Goal: Task Accomplishment & Management: Manage account settings

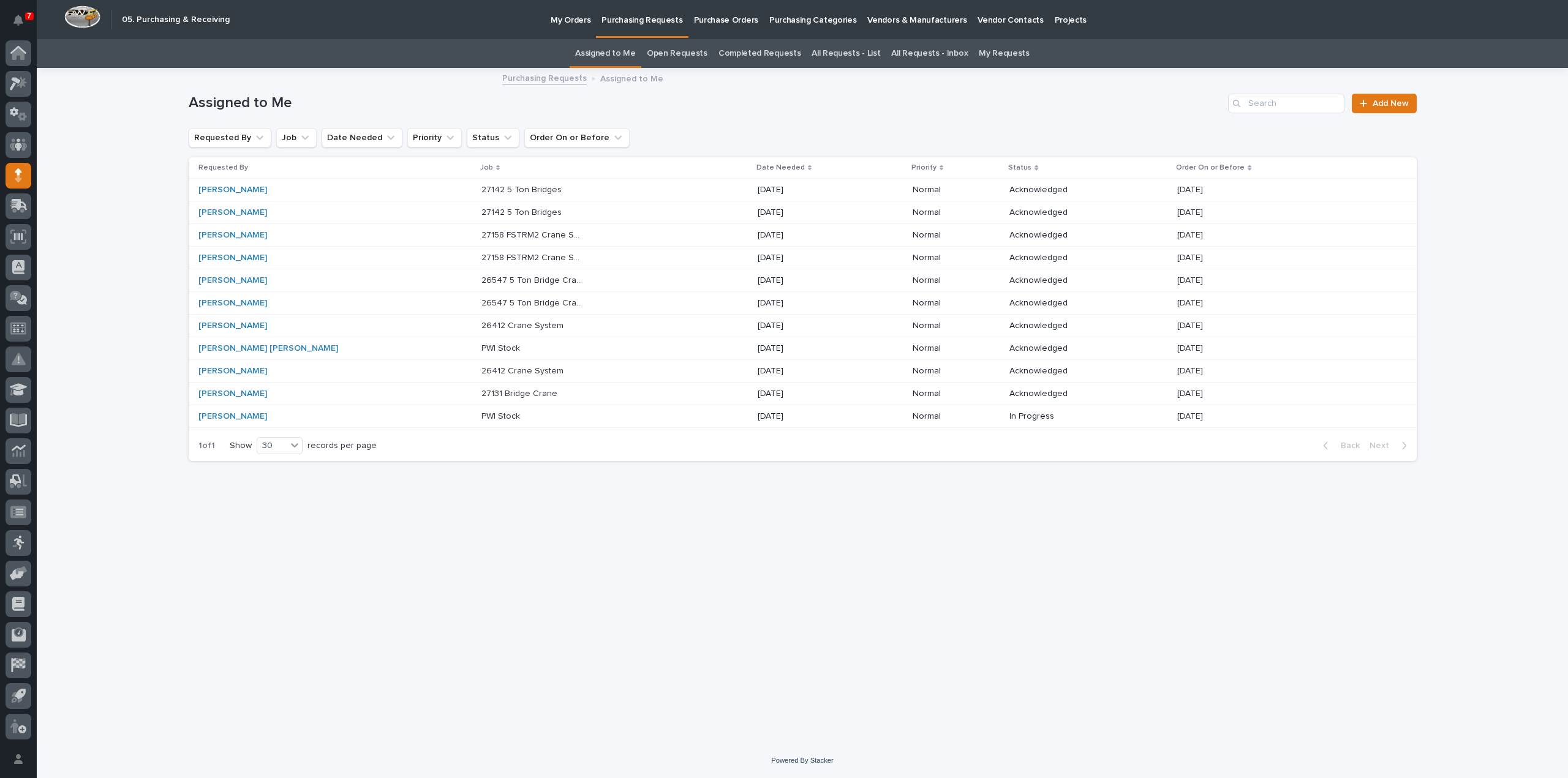
click at [358, 549] on div "Loading... Saving… Loading... Saving… Assigned to Me Add New Requested By Job D…" at bounding box center [803, 391] width 1240 height 643
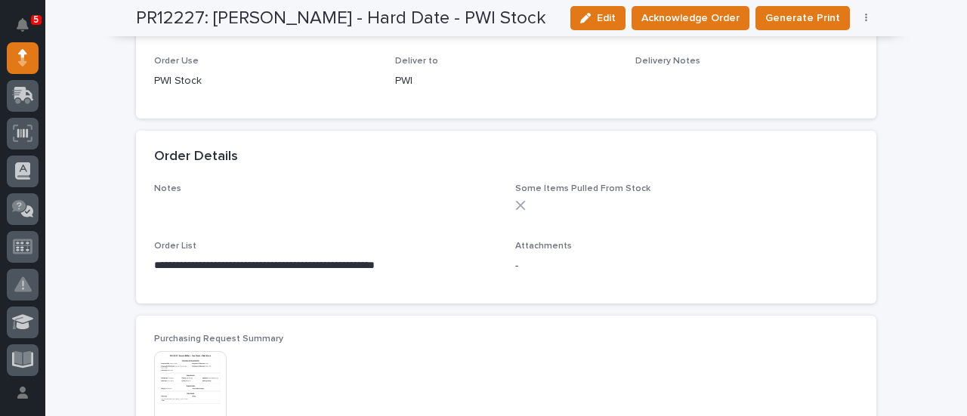
scroll to position [907, 0]
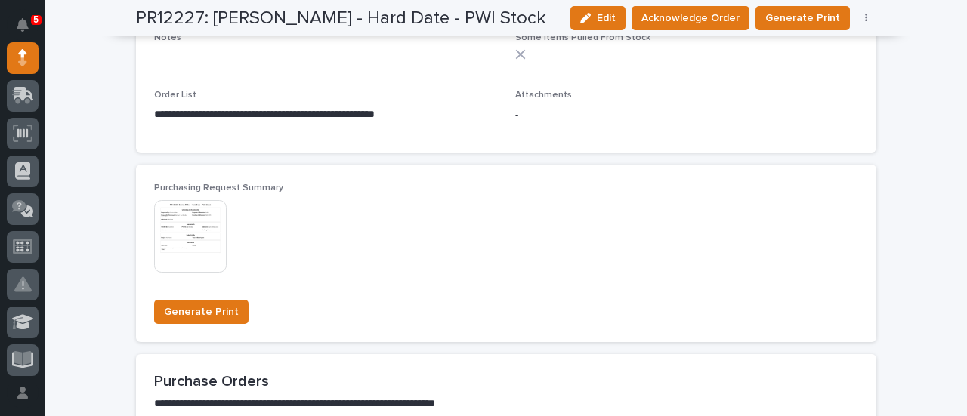
click at [187, 238] on img at bounding box center [190, 236] width 73 height 73
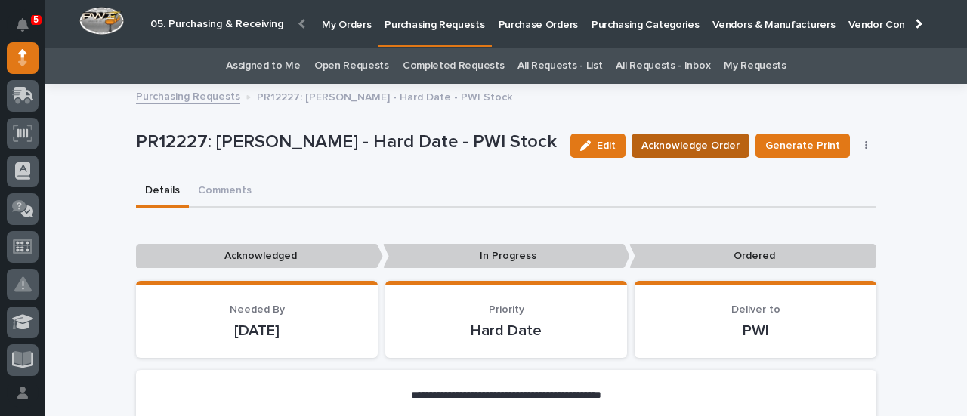
click at [724, 149] on span "Acknowledge Order" at bounding box center [690, 146] width 98 height 18
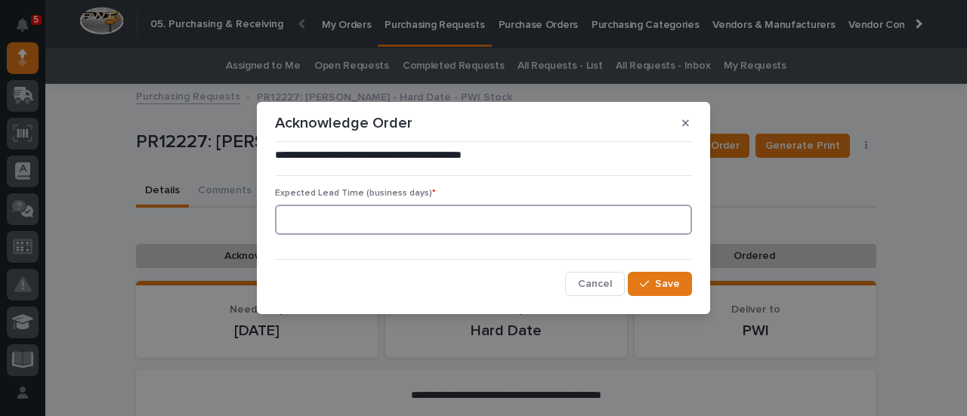
click at [479, 226] on input at bounding box center [483, 220] width 417 height 30
click at [590, 288] on span "Cancel" at bounding box center [595, 284] width 34 height 14
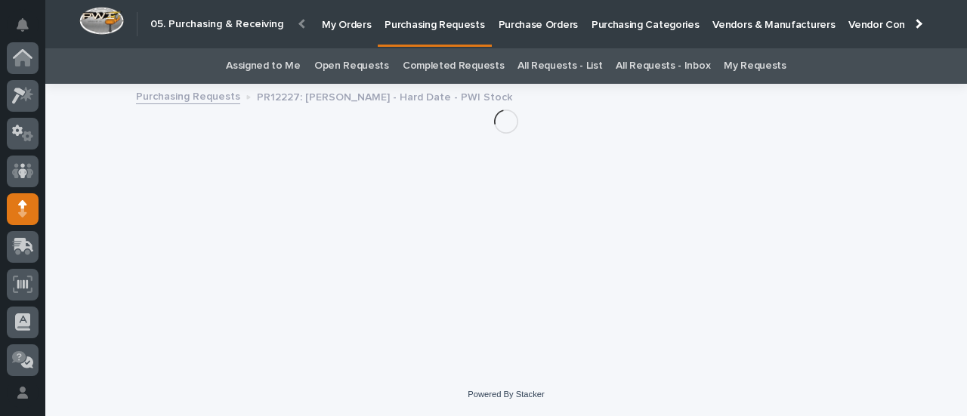
scroll to position [151, 0]
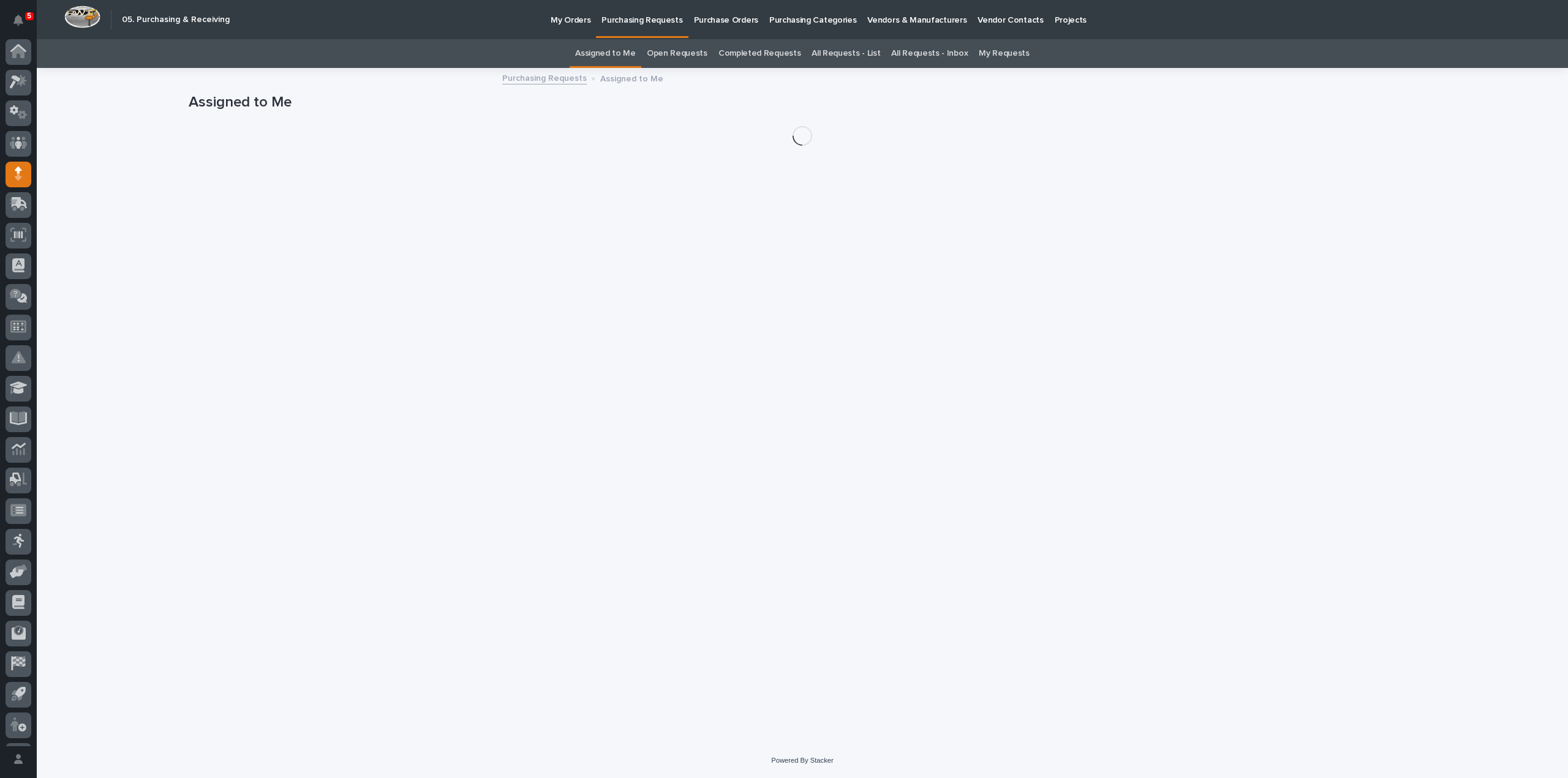
scroll to position [27, 0]
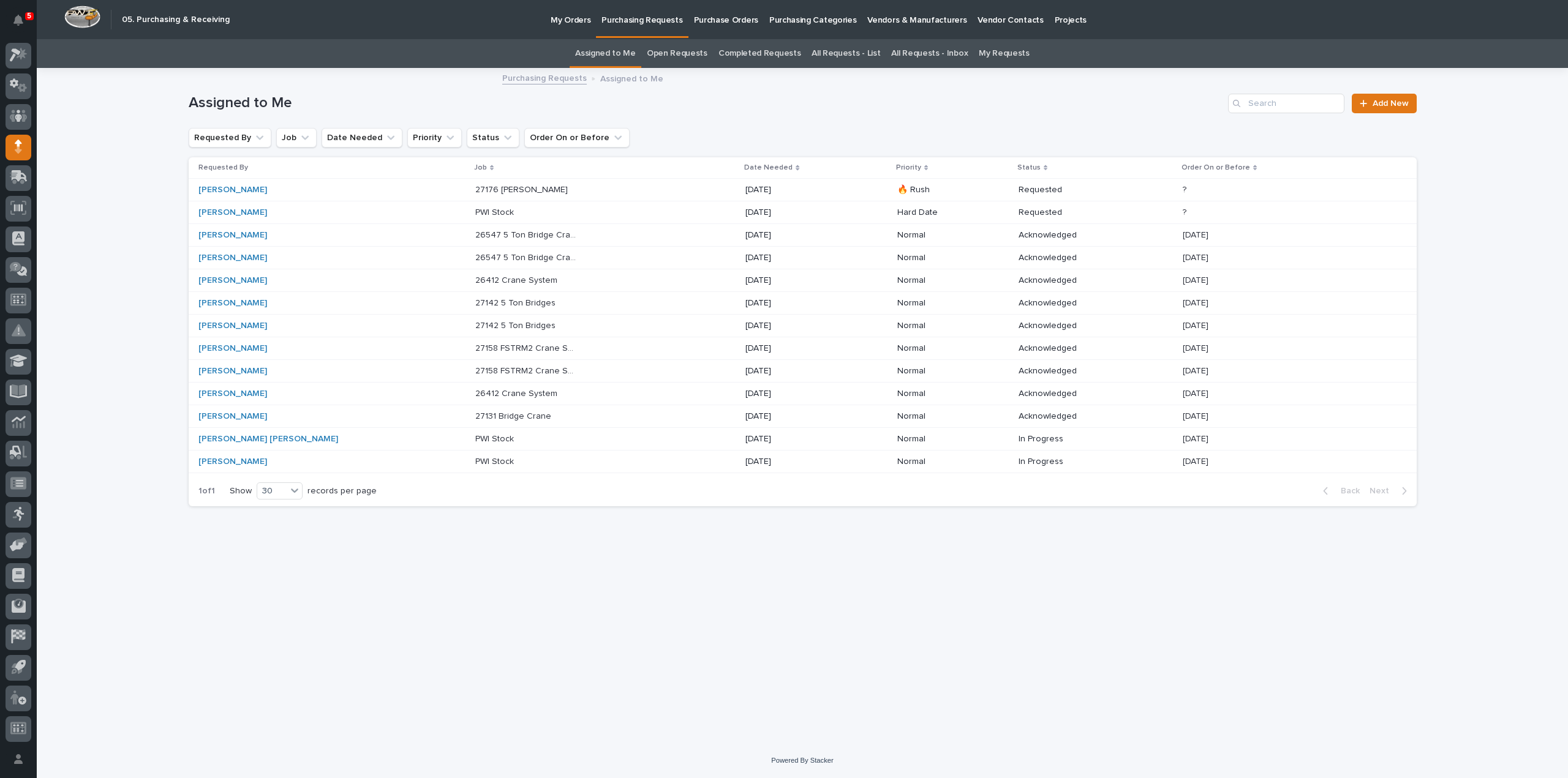
click at [475, 214] on p at bounding box center [526, 212] width 102 height 11
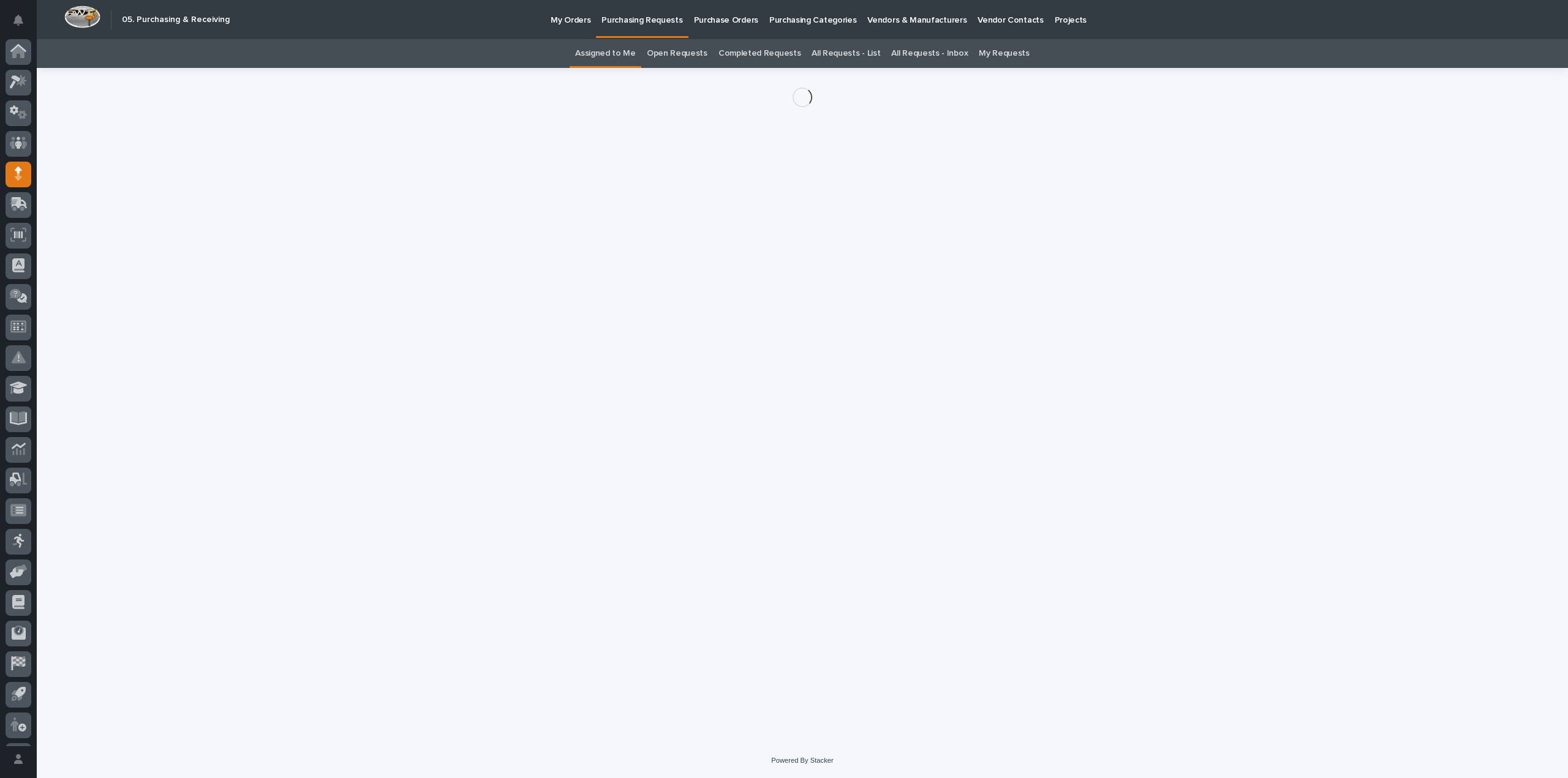
scroll to position [27, 0]
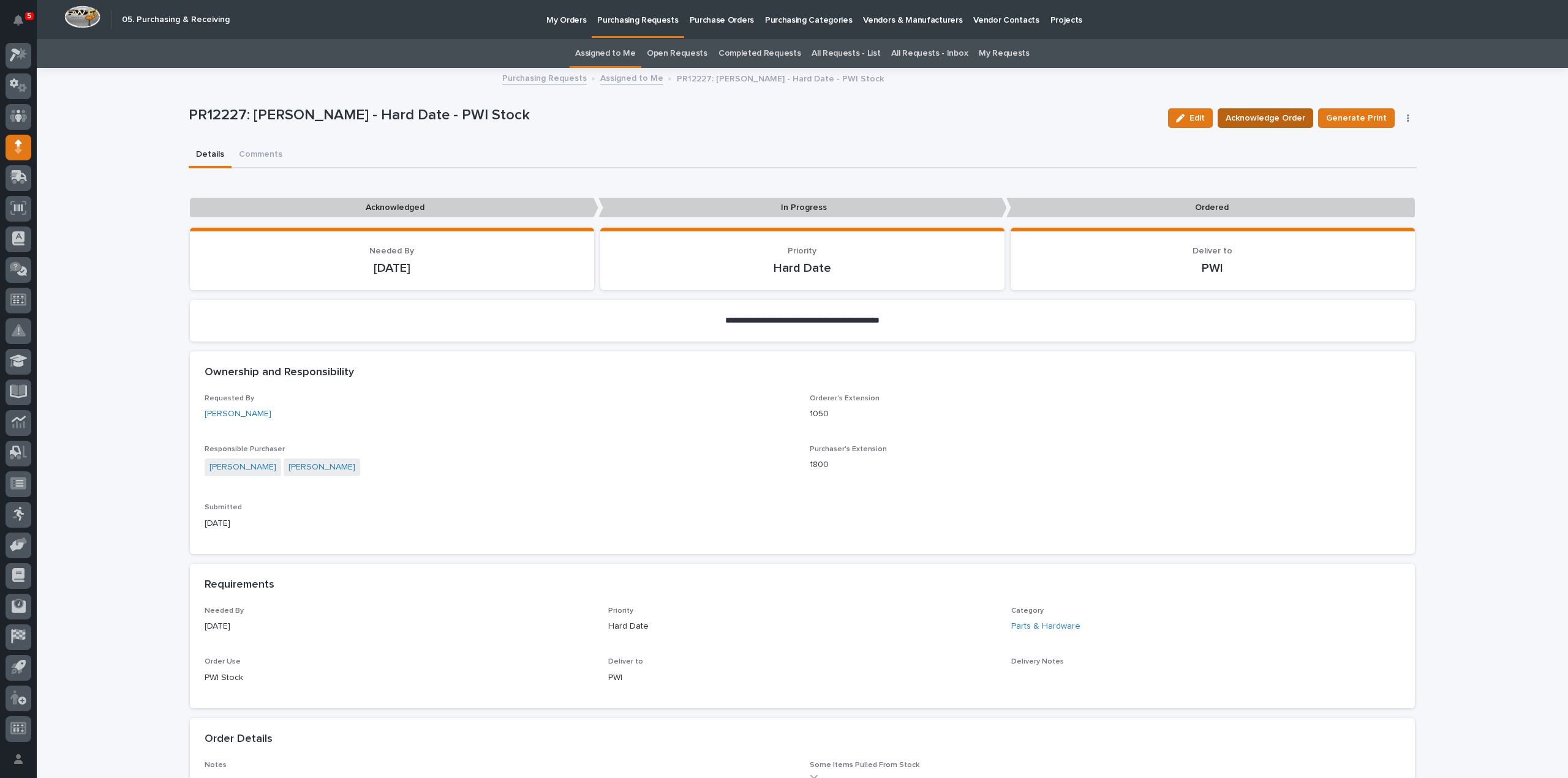
click at [1271, 123] on span "Acknowledge Order" at bounding box center [1266, 118] width 79 height 15
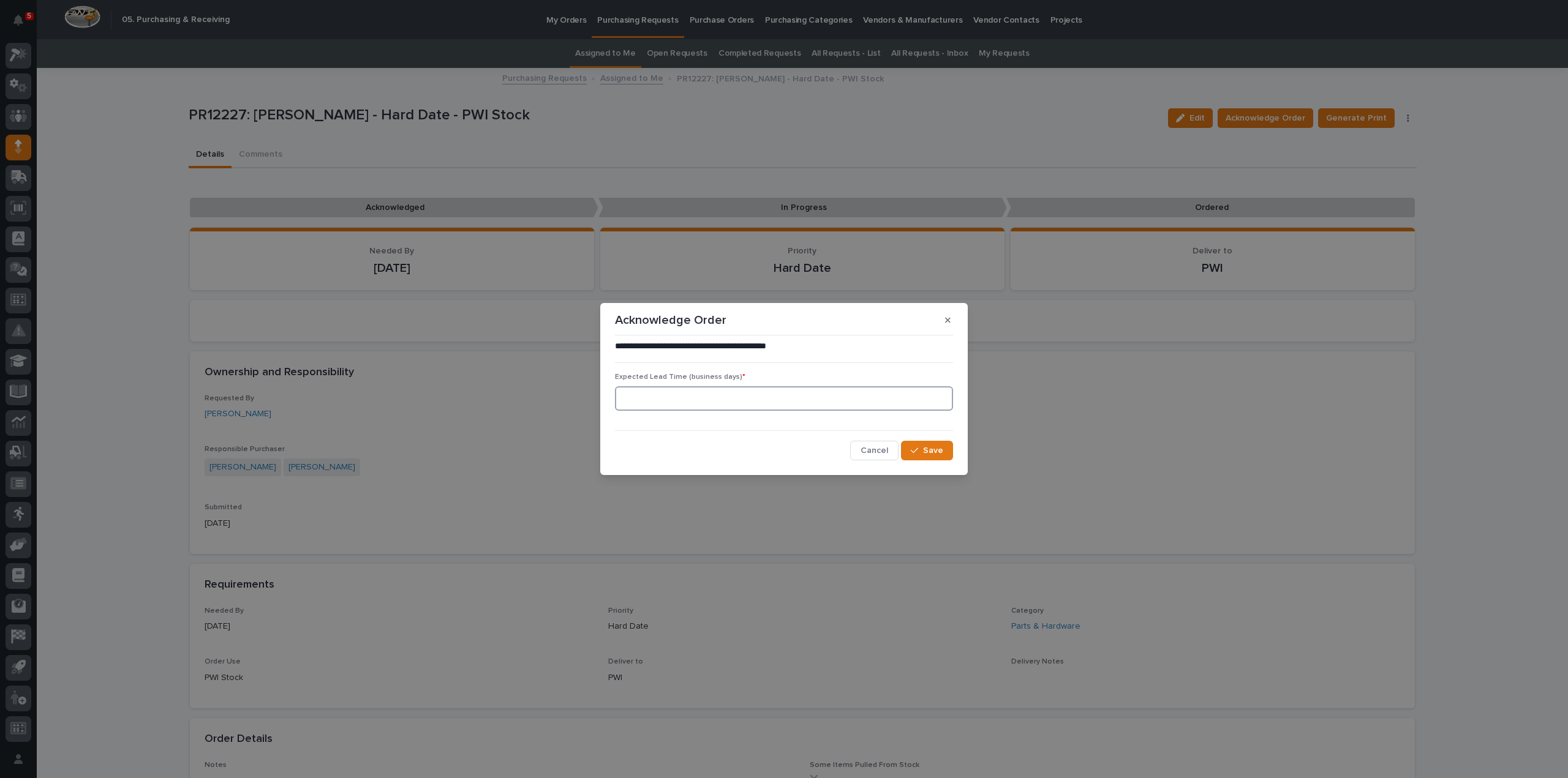
click at [695, 400] on input at bounding box center [783, 399] width 338 height 24
type input "0"
click at [922, 449] on div "button" at bounding box center [916, 451] width 12 height 9
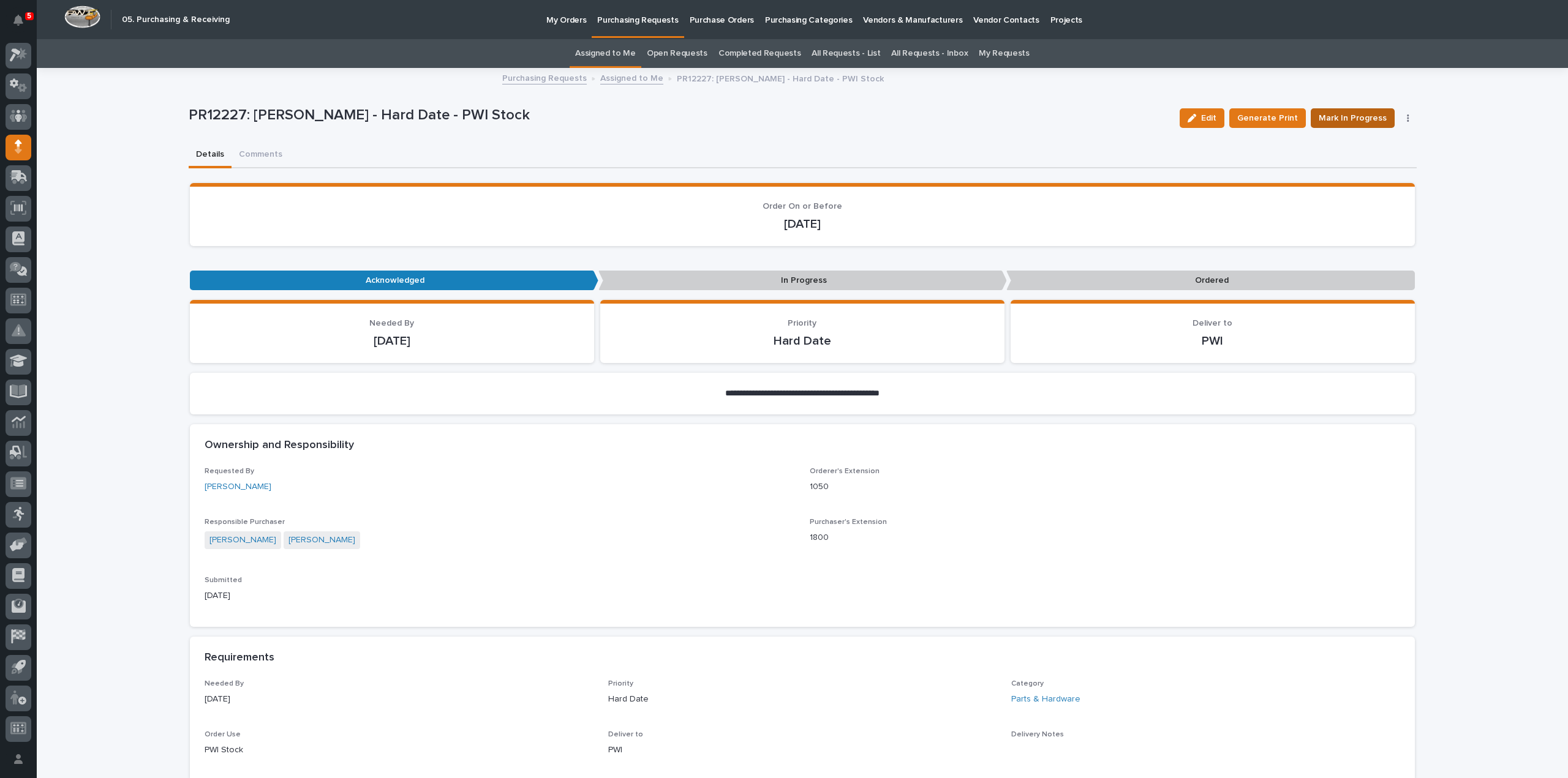
click at [1328, 119] on span "Mark In Progress" at bounding box center [1352, 118] width 68 height 15
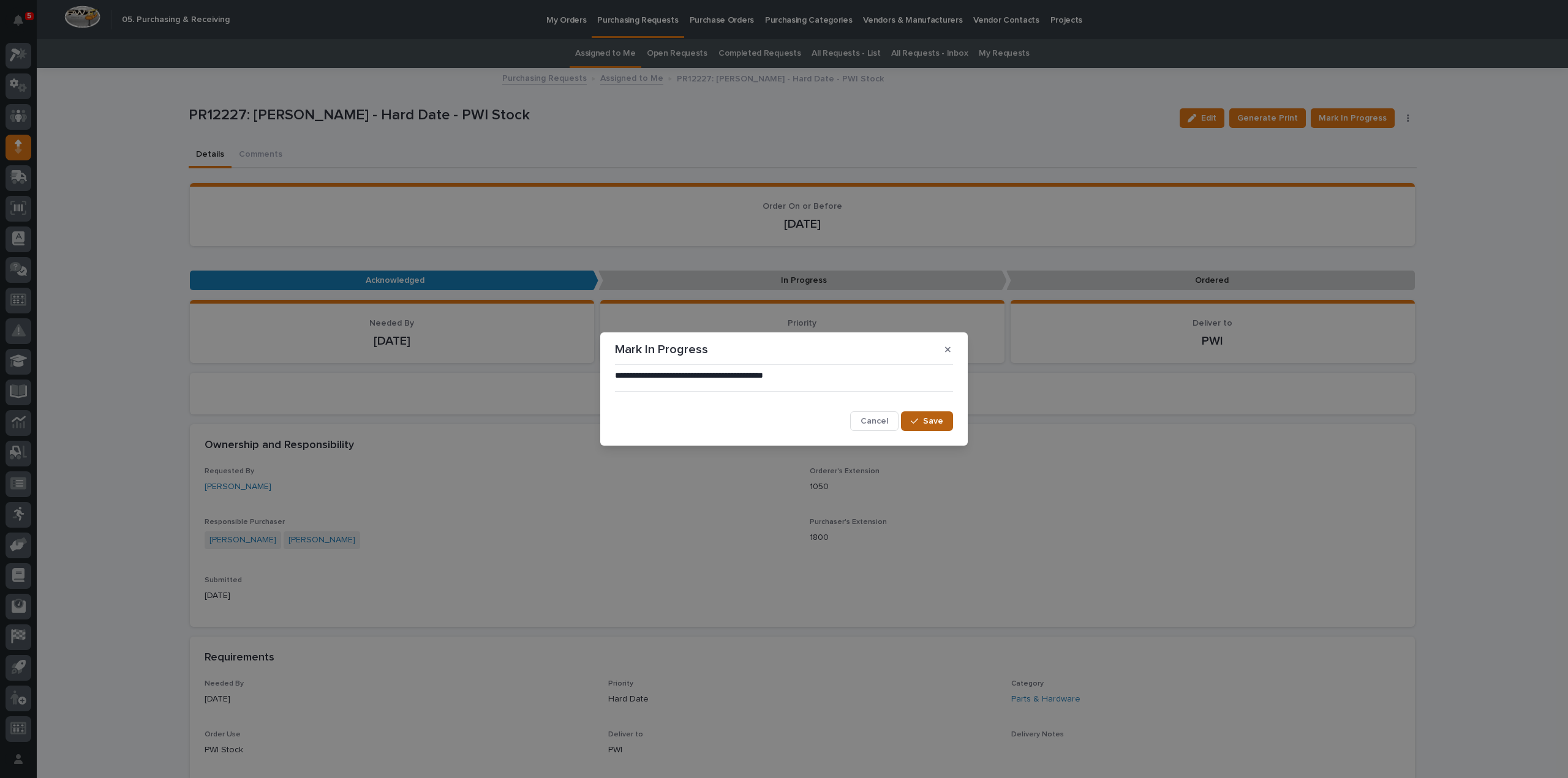
click at [930, 427] on span "Save" at bounding box center [932, 421] width 20 height 11
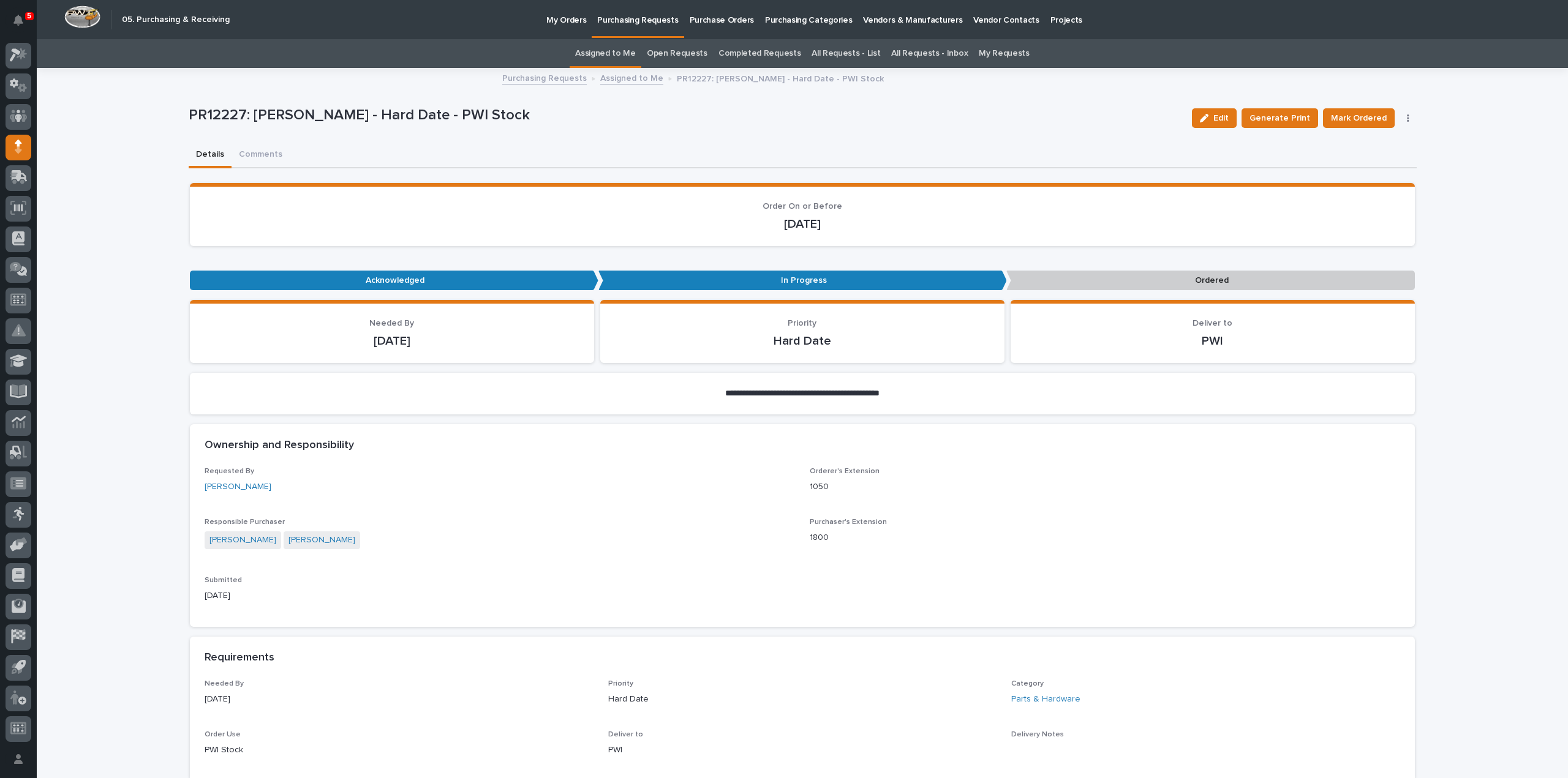
click at [634, 54] on link "Assigned to Me" at bounding box center [605, 53] width 61 height 29
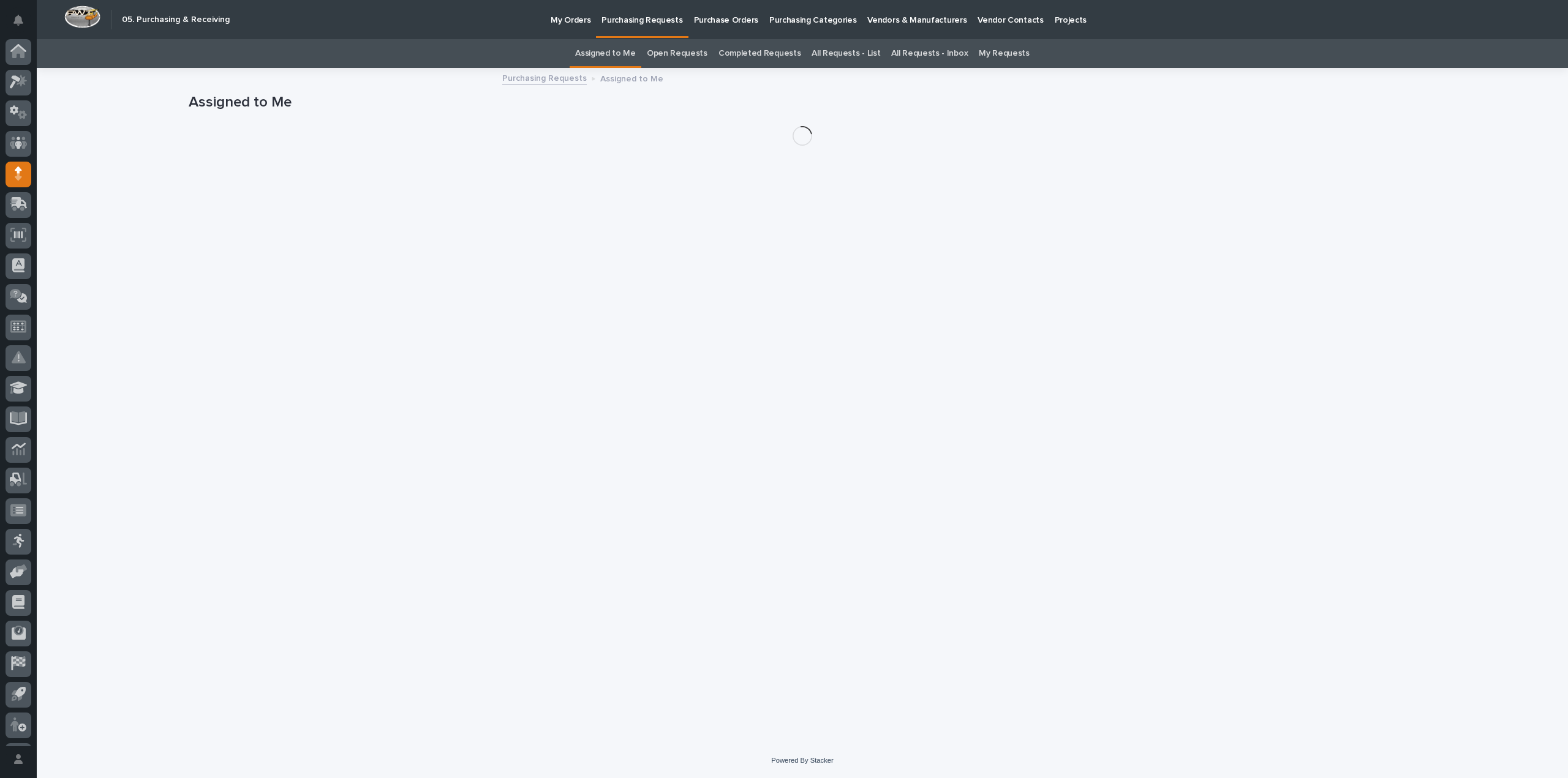
scroll to position [27, 0]
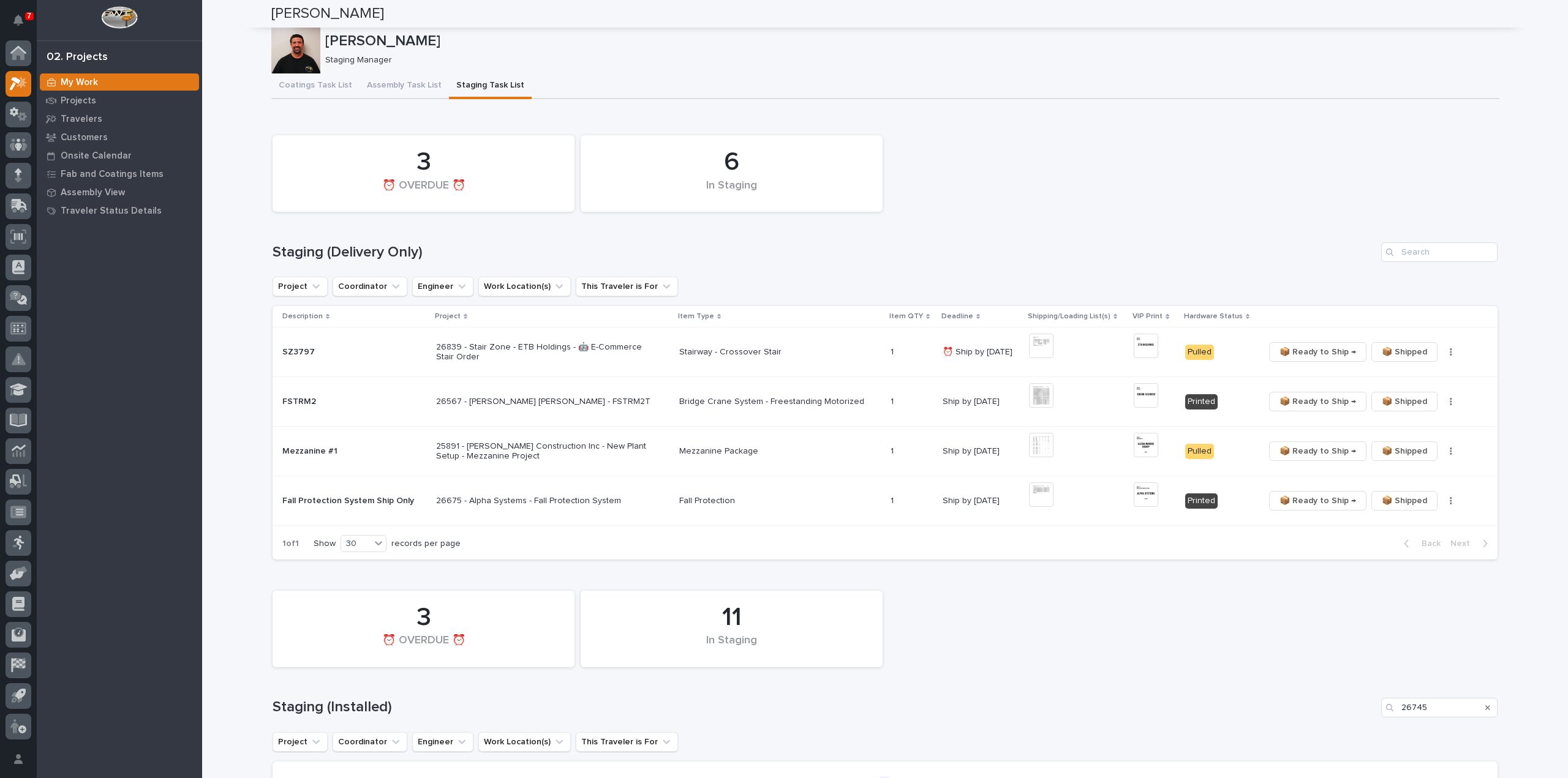
scroll to position [680, 0]
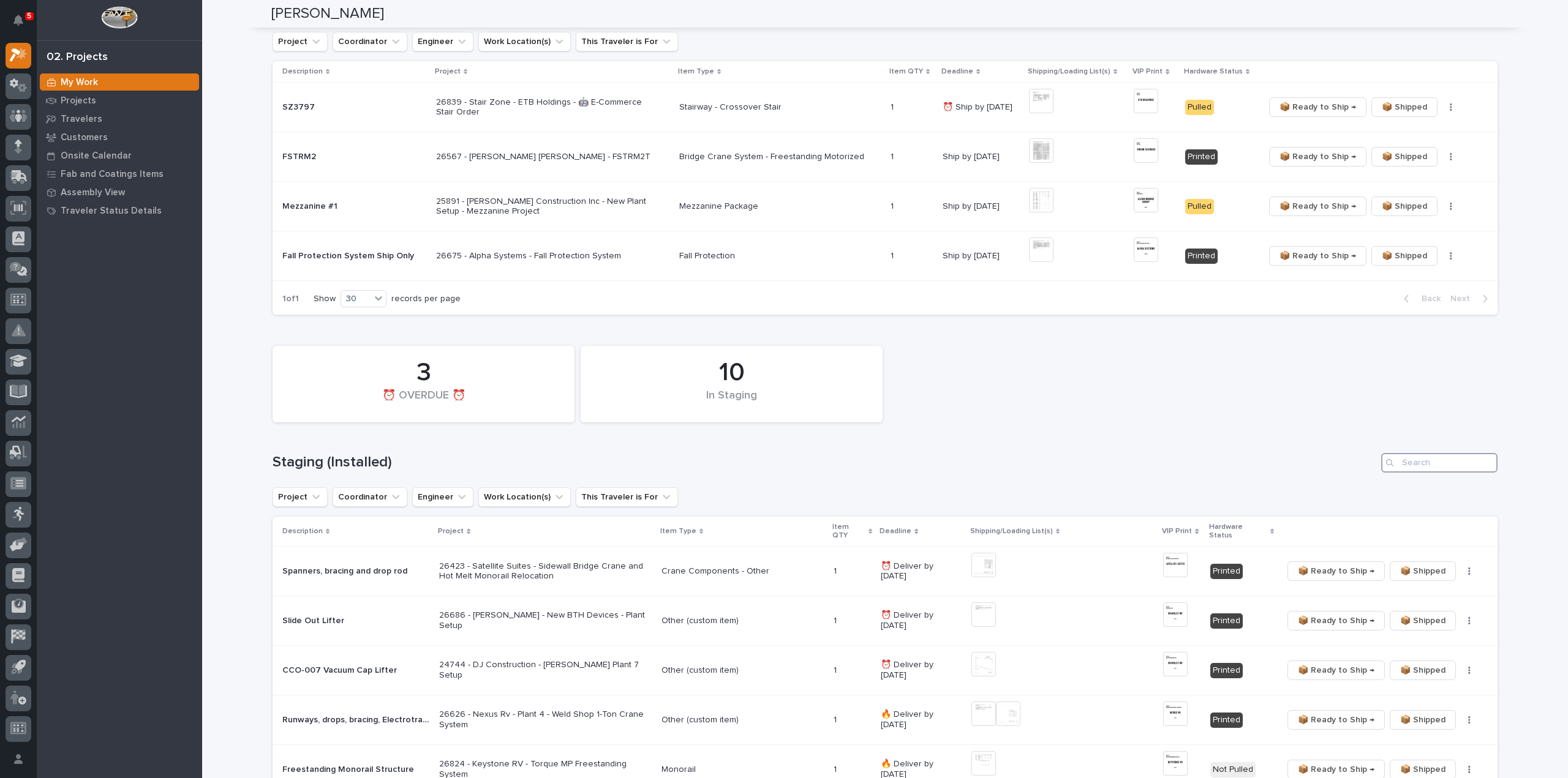
click at [1407, 460] on input "Search" at bounding box center [1439, 463] width 117 height 19
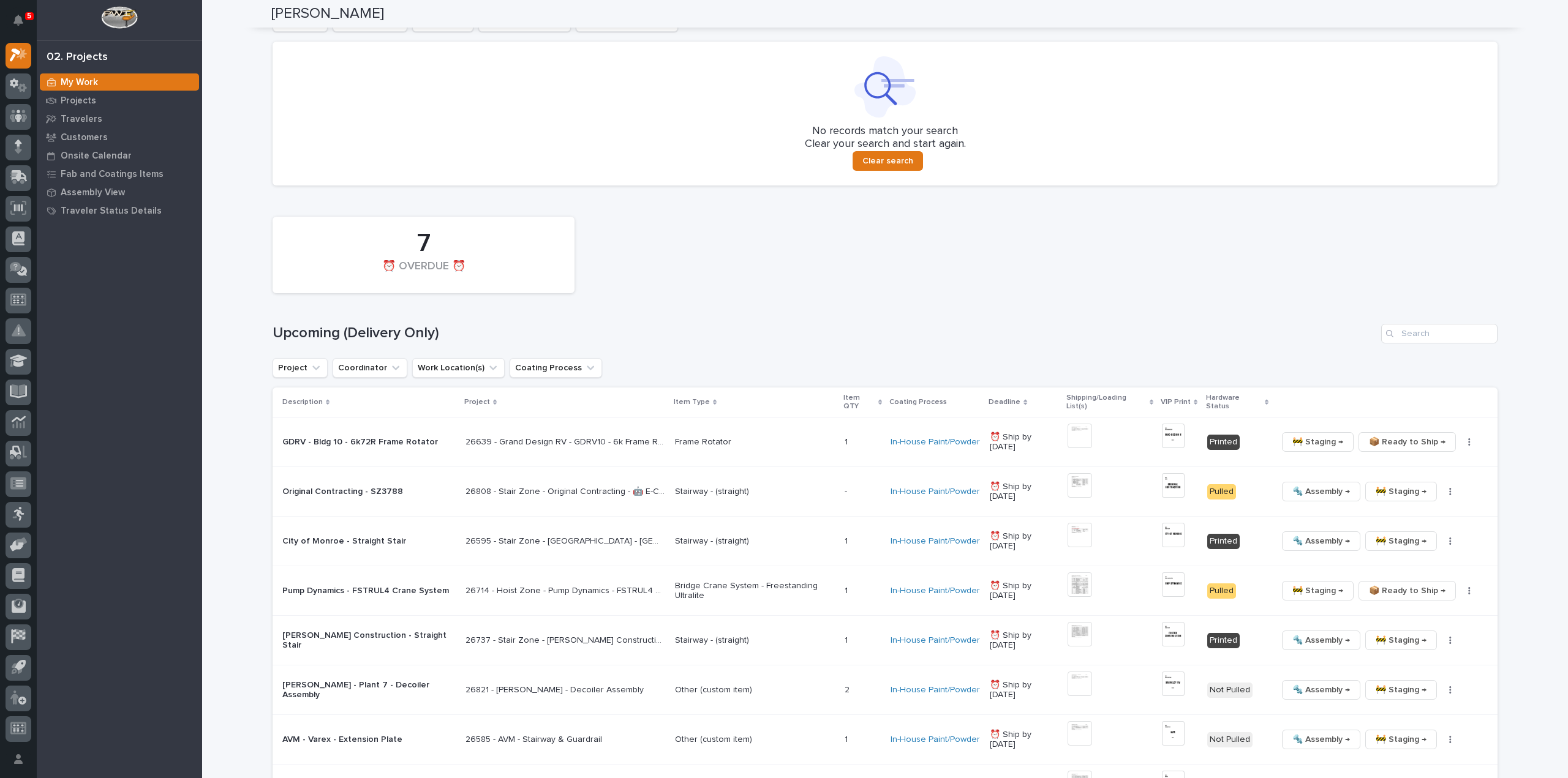
scroll to position [735, 0]
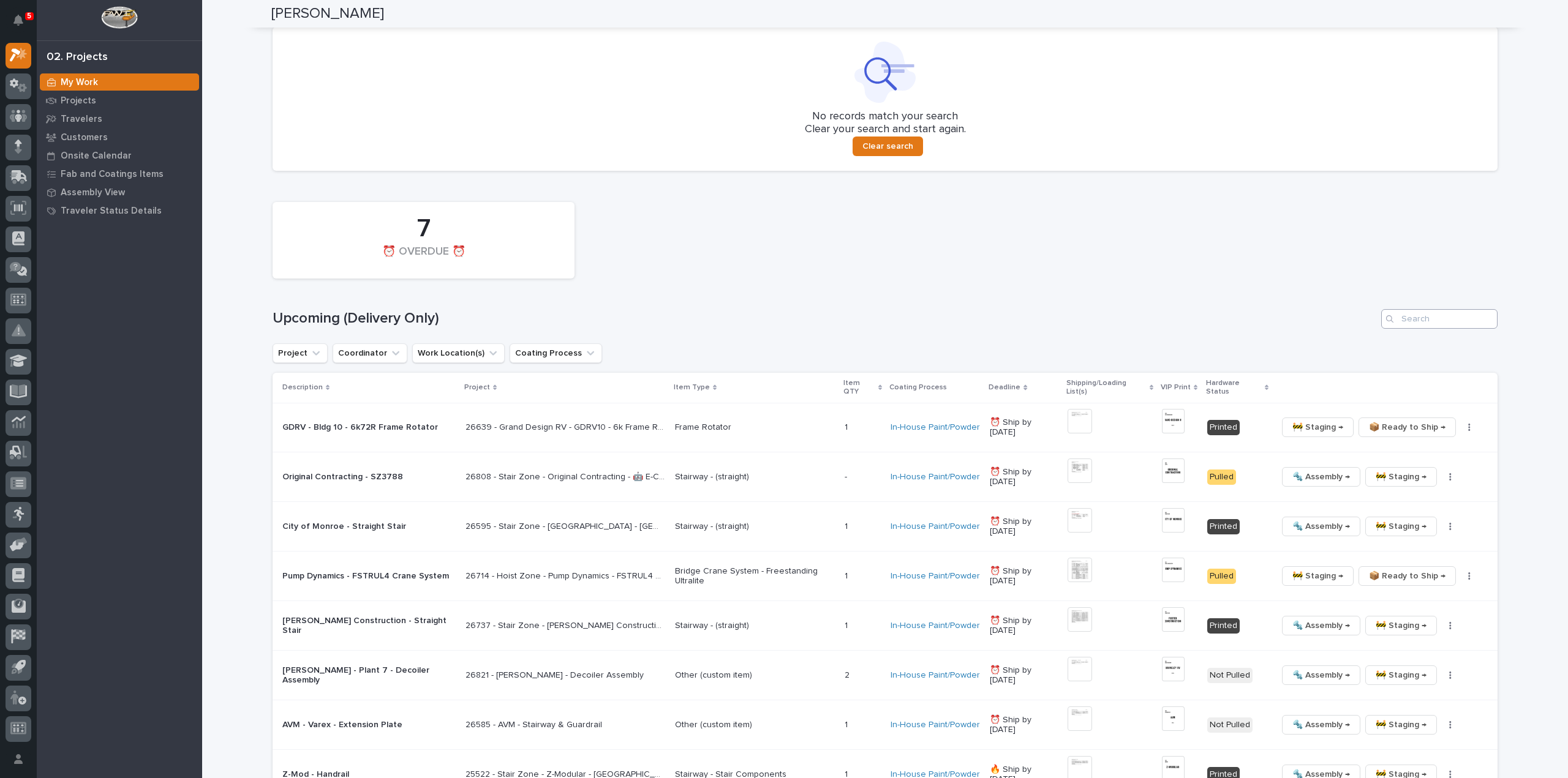
type input "26780"
click at [1444, 323] on input "Search" at bounding box center [1439, 318] width 117 height 19
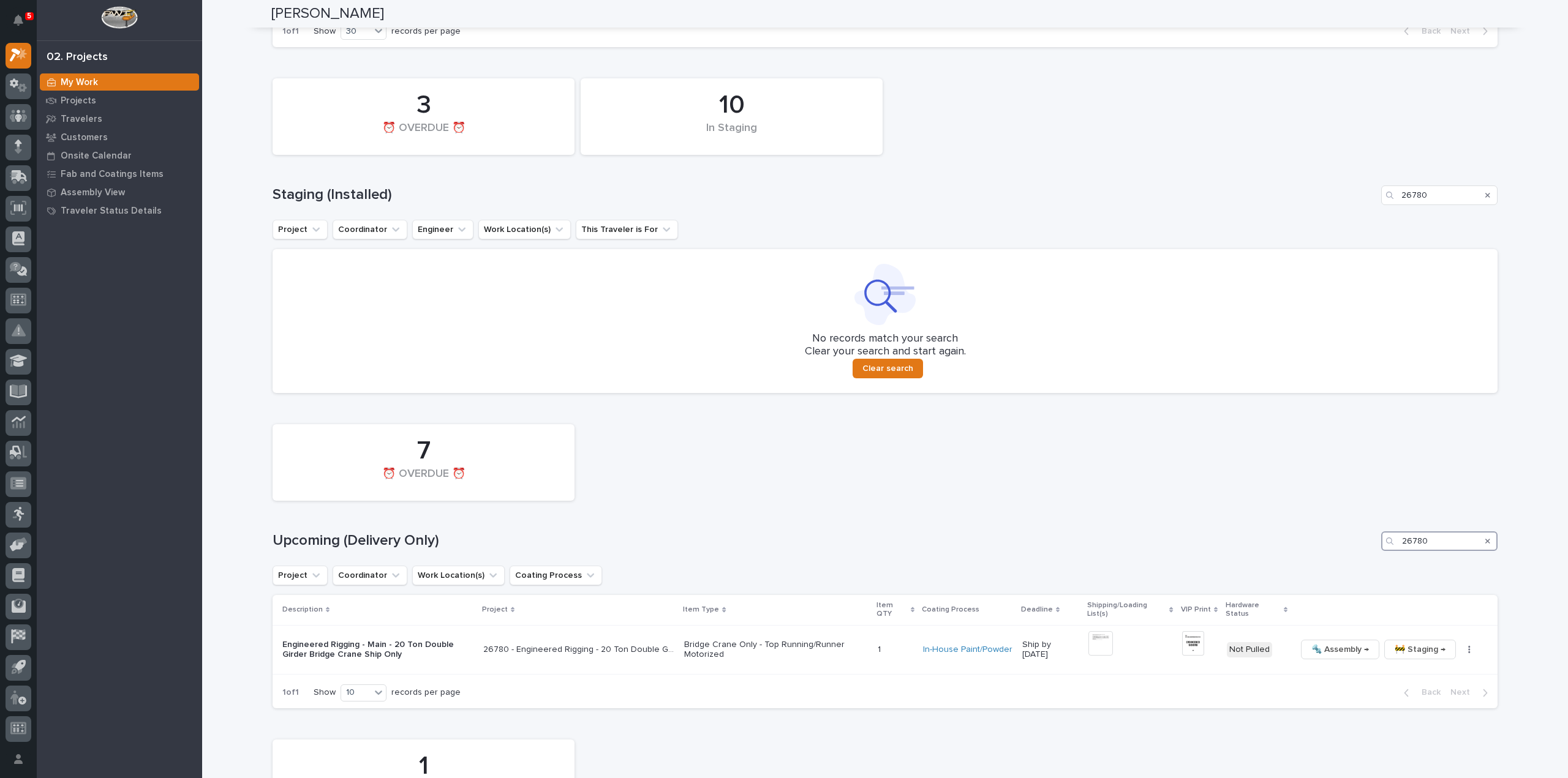
scroll to position [635, 0]
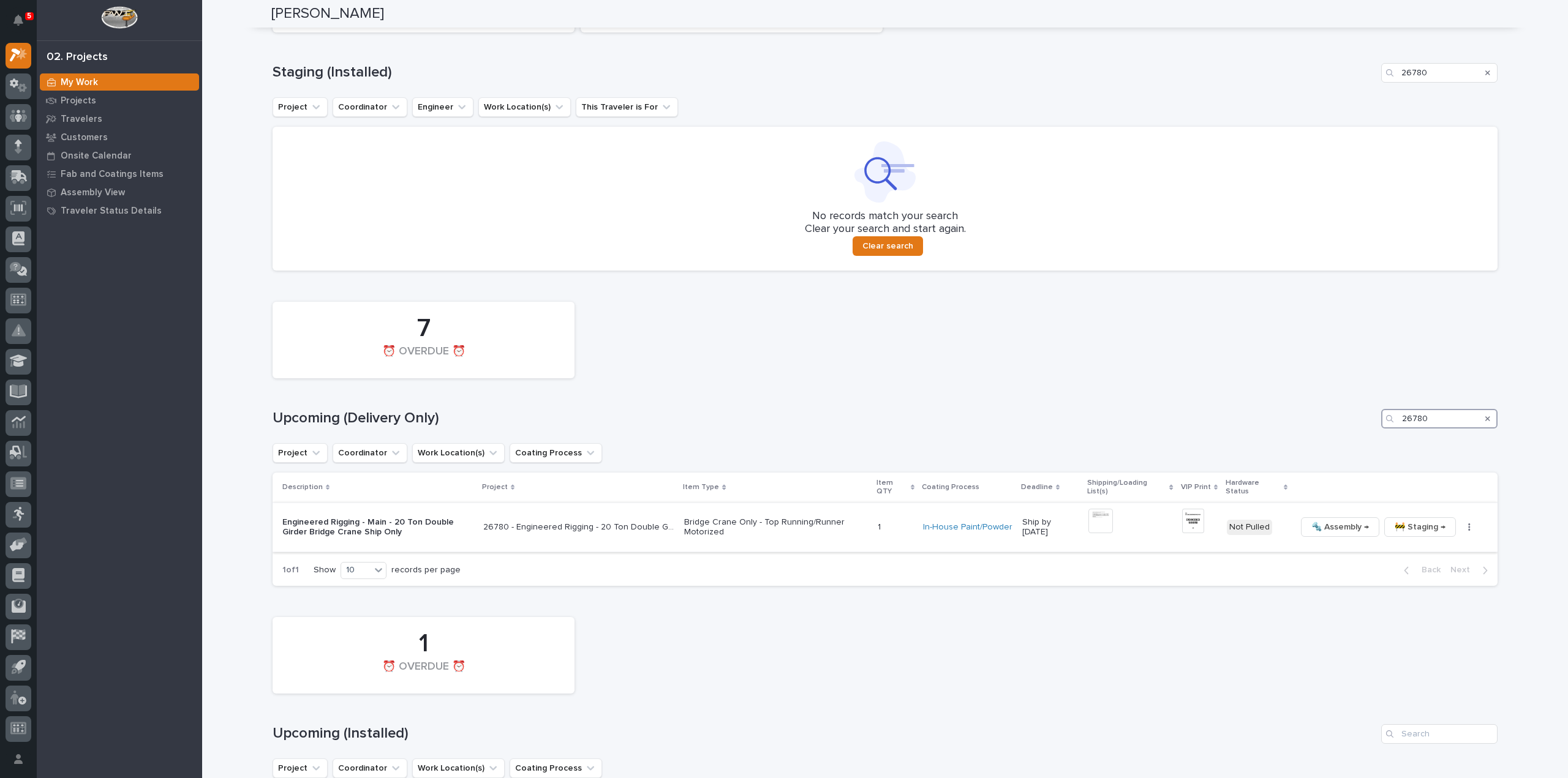
type input "26780"
click at [1191, 522] on img at bounding box center [1193, 521] width 22 height 24
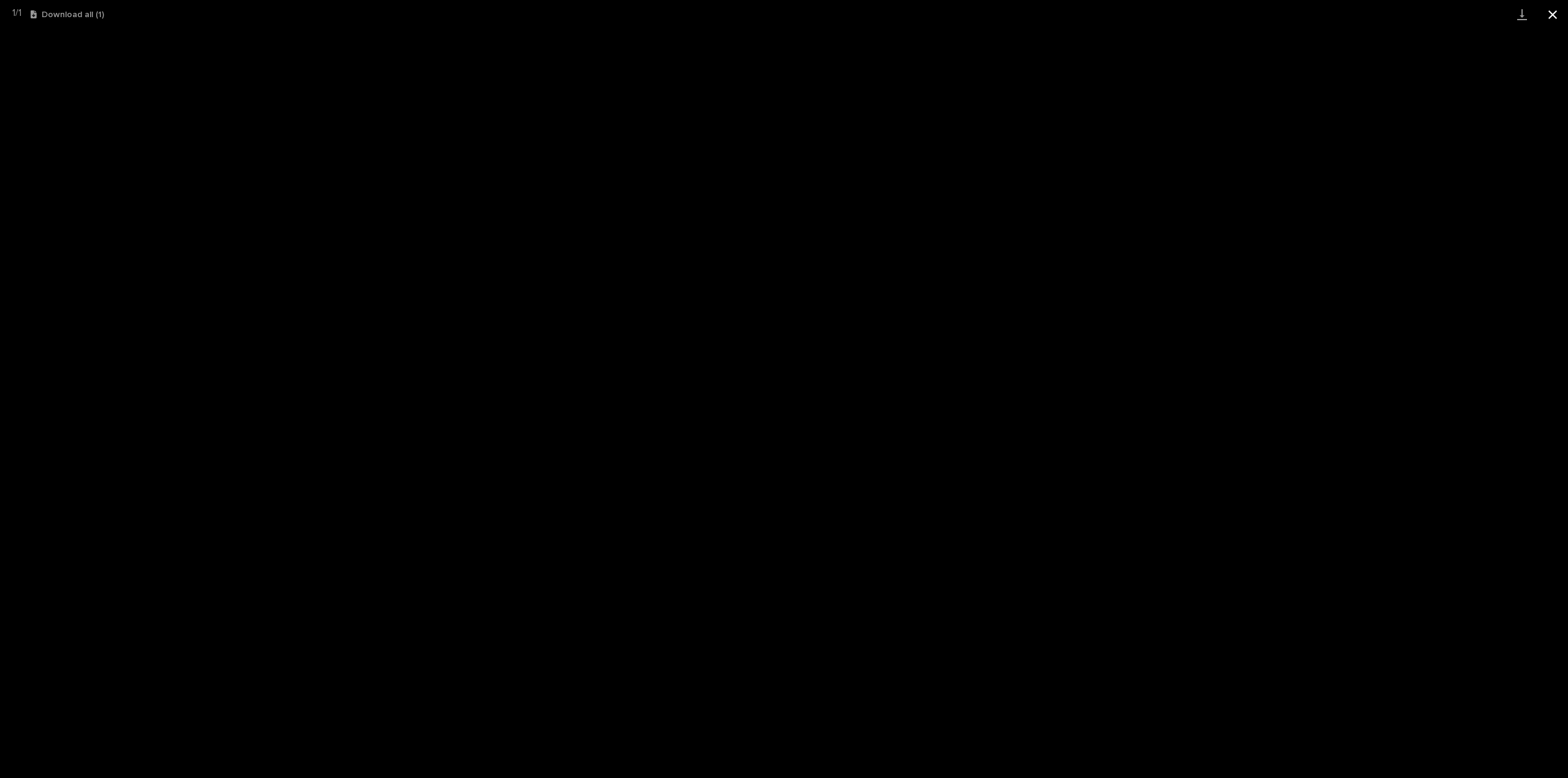
click at [1550, 16] on button "Close gallery" at bounding box center [1553, 15] width 31 height 29
